Goal: Use online tool/utility: Utilize a website feature to perform a specific function

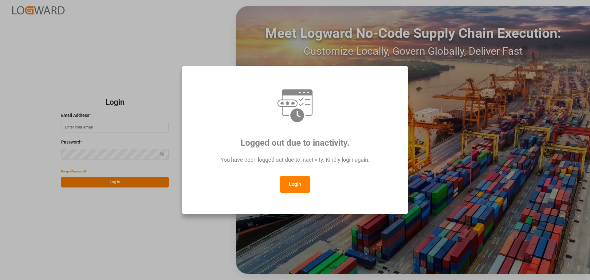
click at [95, 132] on div "Logged out due to inactivity. You have been logged out due to inactivity. Kindl…" at bounding box center [295, 140] width 590 height 280
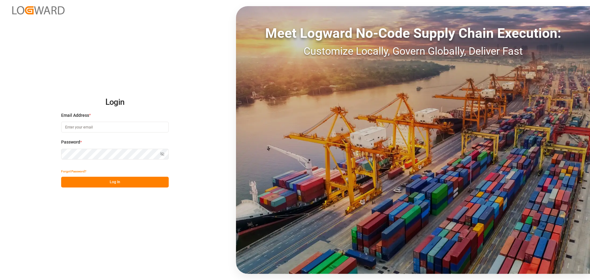
click at [122, 128] on input at bounding box center [115, 127] width 108 height 11
type input "[PERSON_NAME][EMAIL_ADDRESS][DOMAIN_NAME]"
click at [136, 183] on button "Log In" at bounding box center [115, 182] width 108 height 11
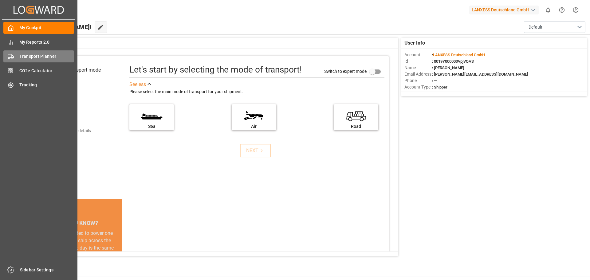
click at [19, 57] on span "Transport Planner" at bounding box center [46, 56] width 55 height 6
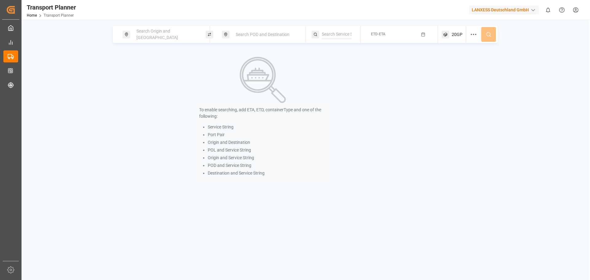
click at [176, 30] on div "Search Origin and [GEOGRAPHIC_DATA]" at bounding box center [166, 35] width 66 height 18
click at [156, 80] on input at bounding box center [161, 83] width 62 height 9
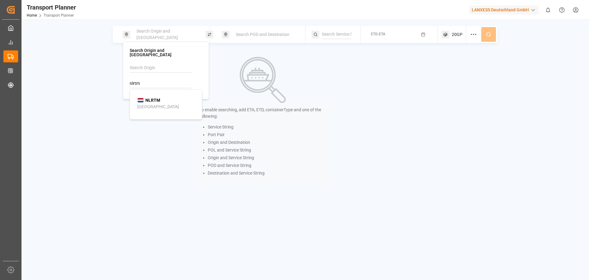
click at [163, 97] on div "NLRTM [GEOGRAPHIC_DATA]" at bounding box center [167, 103] width 60 height 13
type input "NLRTM"
click at [263, 34] on span "Search POD and Destination" at bounding box center [263, 34] width 54 height 5
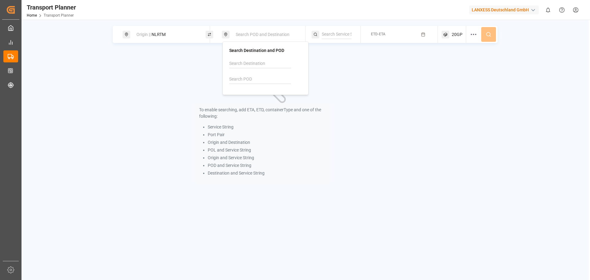
click at [258, 78] on input at bounding box center [260, 79] width 62 height 9
click at [253, 95] on b "CNSHA" at bounding box center [252, 95] width 14 height 5
type input "CNSHA"
click at [368, 85] on div "To enable searching, add ETA, ETD, containerType and one of the following: Serv…" at bounding box center [263, 121] width 300 height 140
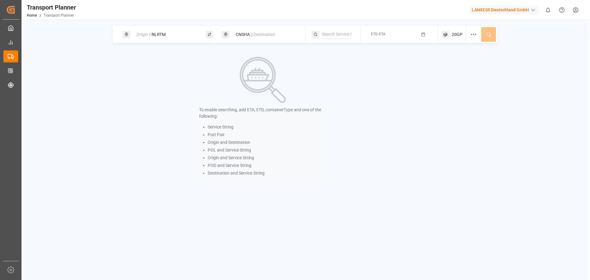
click at [385, 33] on span "ETD-ETA" at bounding box center [378, 34] width 14 height 4
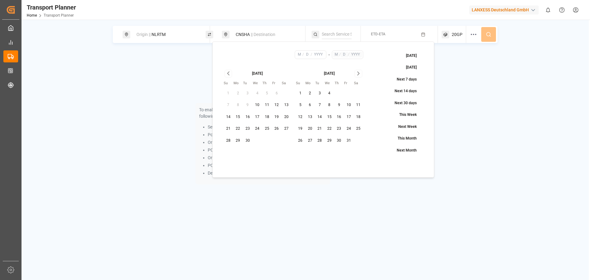
click at [227, 128] on button "21" at bounding box center [228, 129] width 10 height 10
type input "9"
type input "21"
type input "2025"
click at [360, 76] on icon "Go to next month" at bounding box center [358, 73] width 7 height 7
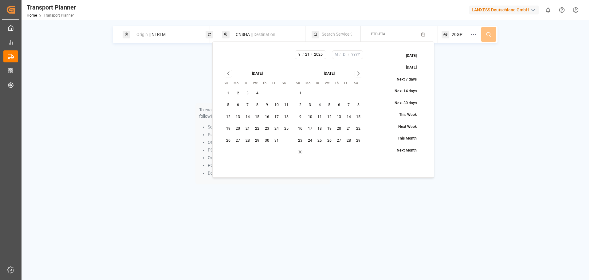
click at [360, 76] on icon "Go to next month" at bounding box center [358, 73] width 7 height 7
click at [350, 93] on button "6" at bounding box center [349, 94] width 10 height 10
type input "12"
type input "6"
type input "2025"
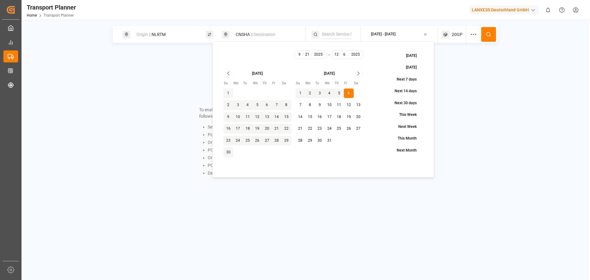
click at [488, 34] on icon at bounding box center [489, 35] width 6 height 6
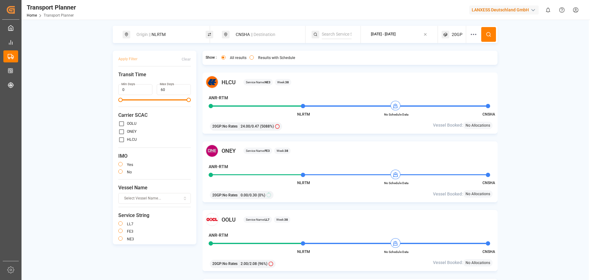
click at [128, 122] on label "OOLU" at bounding box center [132, 124] width 10 height 4
click at [129, 124] on label "OOLU" at bounding box center [132, 124] width 10 height 4
click at [122, 124] on input "primary checkbox" at bounding box center [121, 123] width 6 height 6
checkbox input "true"
click at [122, 139] on input "primary checkbox" at bounding box center [121, 139] width 6 height 6
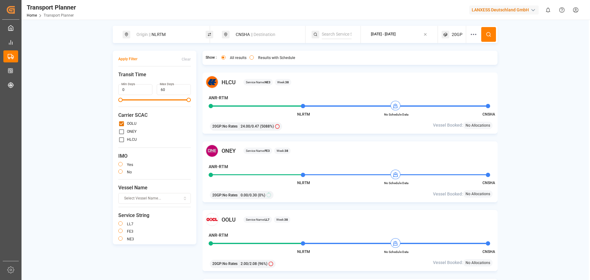
checkbox input "true"
click at [490, 31] on button at bounding box center [488, 34] width 15 height 15
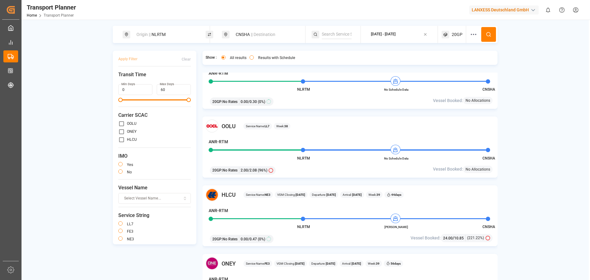
scroll to position [123, 0]
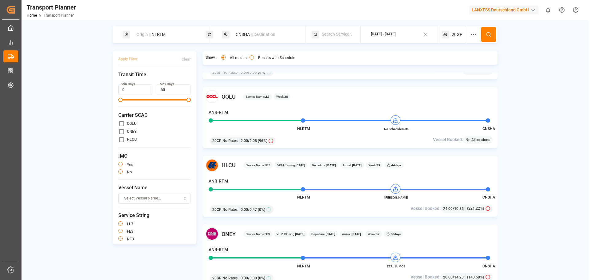
click at [128, 124] on label "OOLU" at bounding box center [132, 124] width 10 height 4
click at [124, 124] on input "primary checkbox" at bounding box center [121, 123] width 6 height 6
checkbox input "true"
click at [122, 139] on input "primary checkbox" at bounding box center [121, 139] width 6 height 6
checkbox input "true"
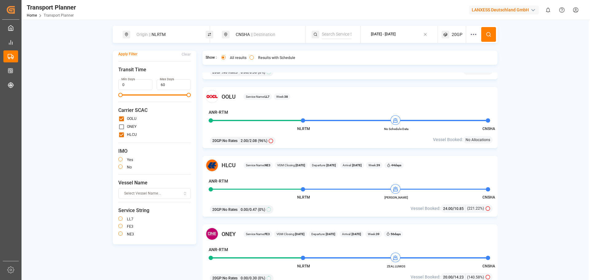
scroll to position [0, 0]
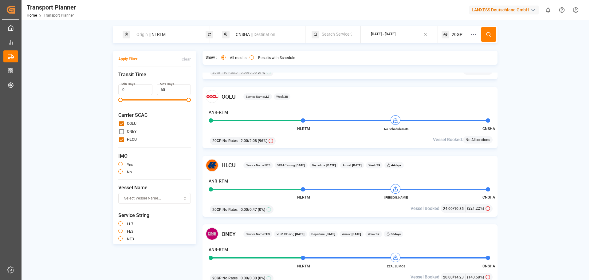
click at [488, 35] on icon at bounding box center [489, 35] width 6 height 6
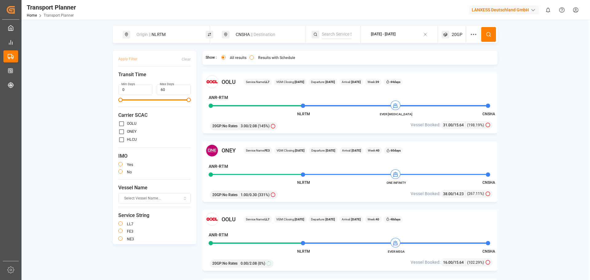
scroll to position [430, 0]
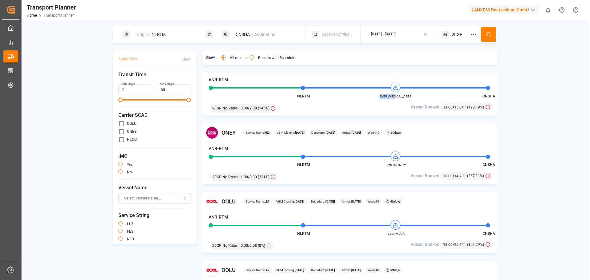
drag, startPoint x: 406, startPoint y: 96, endPoint x: 387, endPoint y: 97, distance: 18.8
click at [387, 97] on span "EVER [MEDICAL_DATA]" at bounding box center [396, 96] width 34 height 5
copy span "EVER [MEDICAL_DATA]"
